Goal: Find specific page/section: Find specific page/section

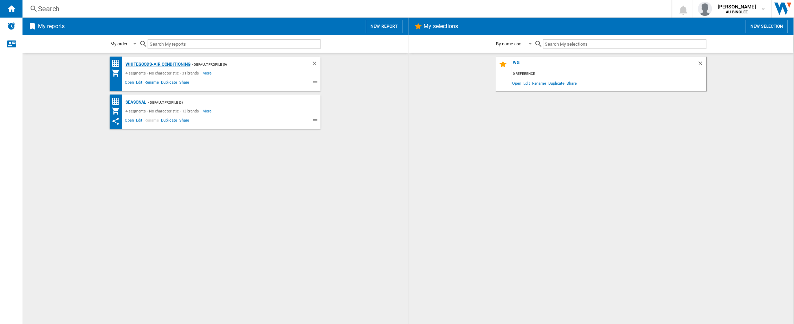
click at [150, 65] on div "Whitegoods-Air Conditioning" at bounding box center [157, 64] width 66 height 9
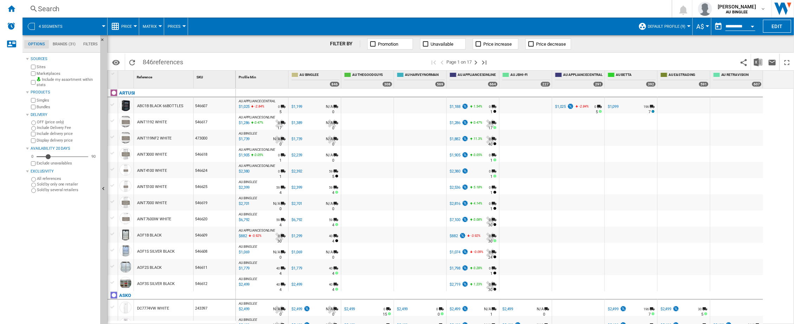
click at [62, 46] on md-tab-item "Brands (31)" at bounding box center [64, 44] width 31 height 8
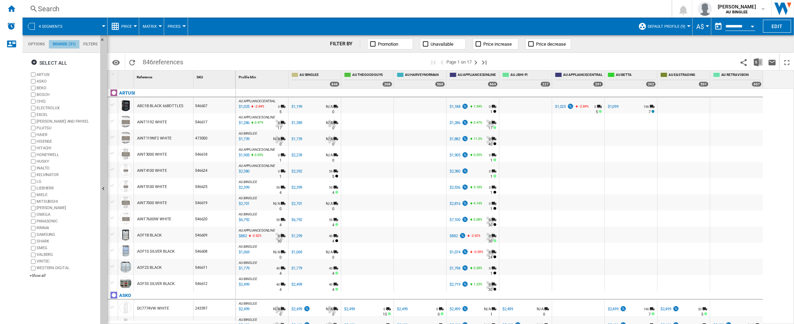
scroll to position [27, 0]
click at [33, 61] on ng-md-icon "button" at bounding box center [35, 63] width 8 height 8
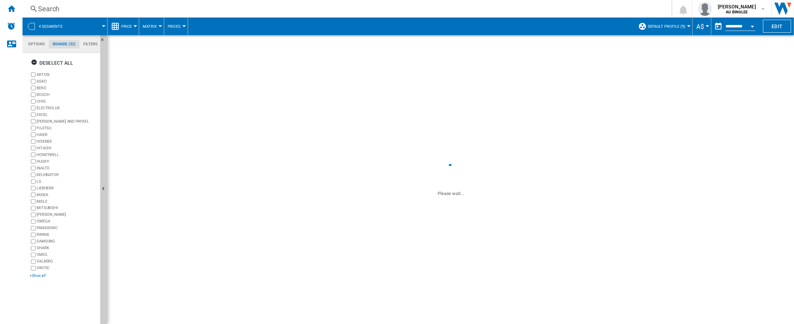
click at [38, 276] on div "+Show all" at bounding box center [64, 275] width 68 height 5
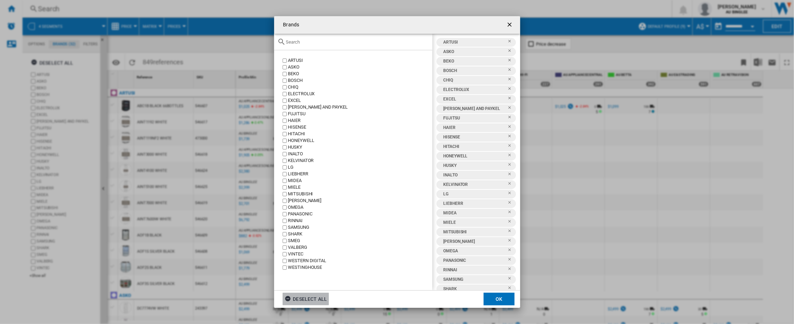
click at [318, 299] on div "Deselect all" at bounding box center [306, 299] width 43 height 13
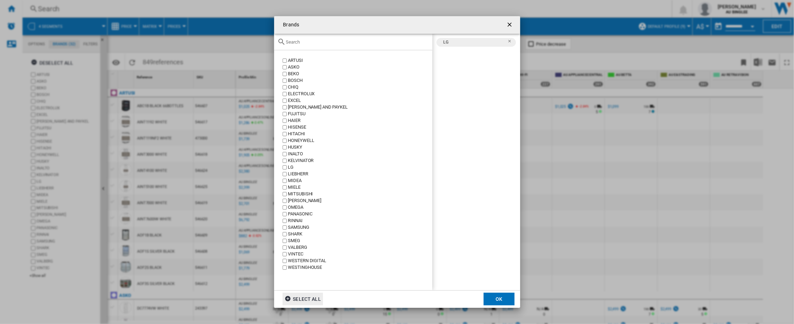
click at [494, 299] on button "OK" at bounding box center [499, 299] width 31 height 13
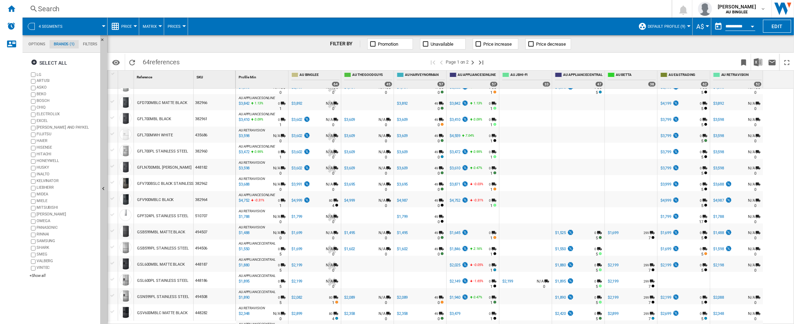
scroll to position [159, 0]
